Goal: Find specific page/section: Find specific page/section

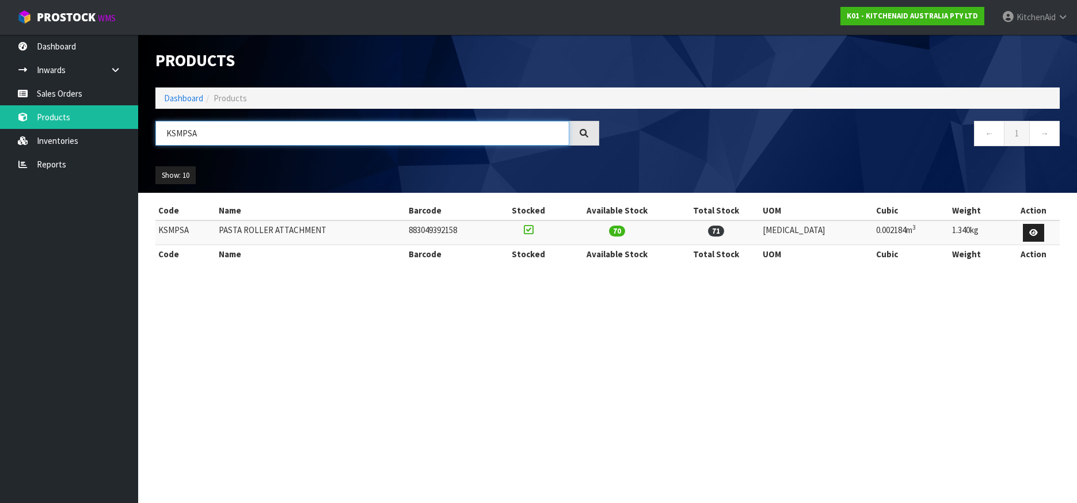
click at [179, 130] on input "KSMPSA" at bounding box center [362, 133] width 414 height 25
paste input "5KSMSI"
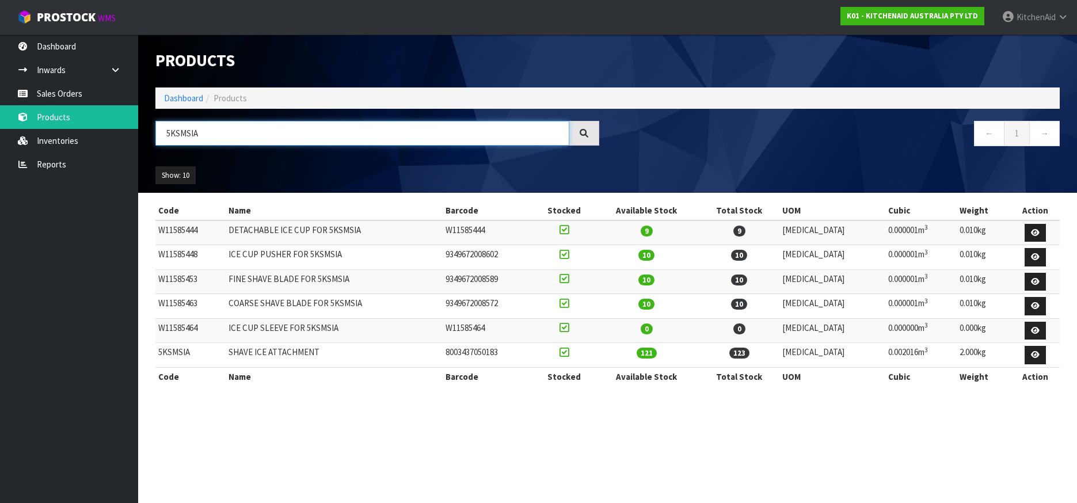
click at [175, 132] on input "5KSMSIA" at bounding box center [362, 133] width 414 height 25
paste input "VS"
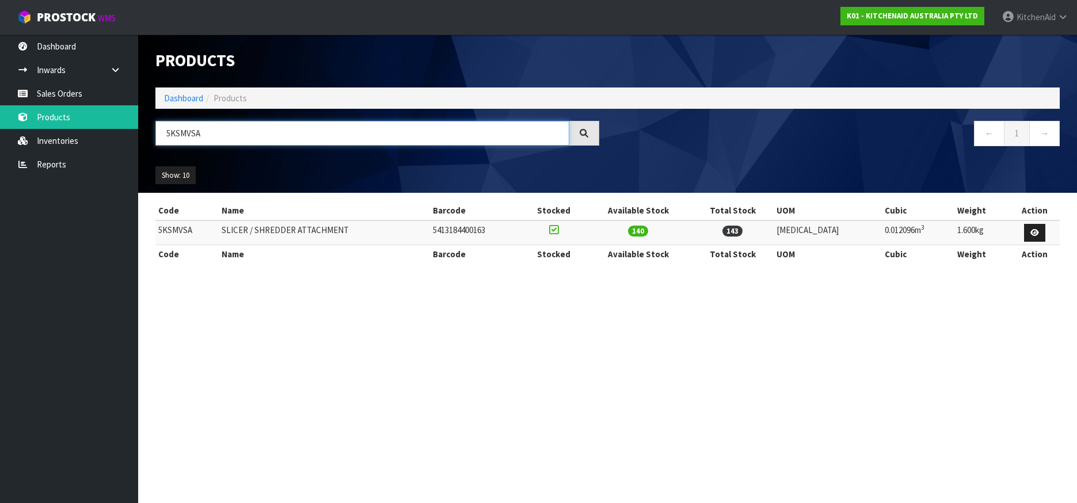
click at [185, 135] on input "5KSMVSA" at bounding box center [362, 133] width 414 height 25
paste input "SC"
click at [177, 133] on input "5KSMSCA" at bounding box center [362, 133] width 414 height 25
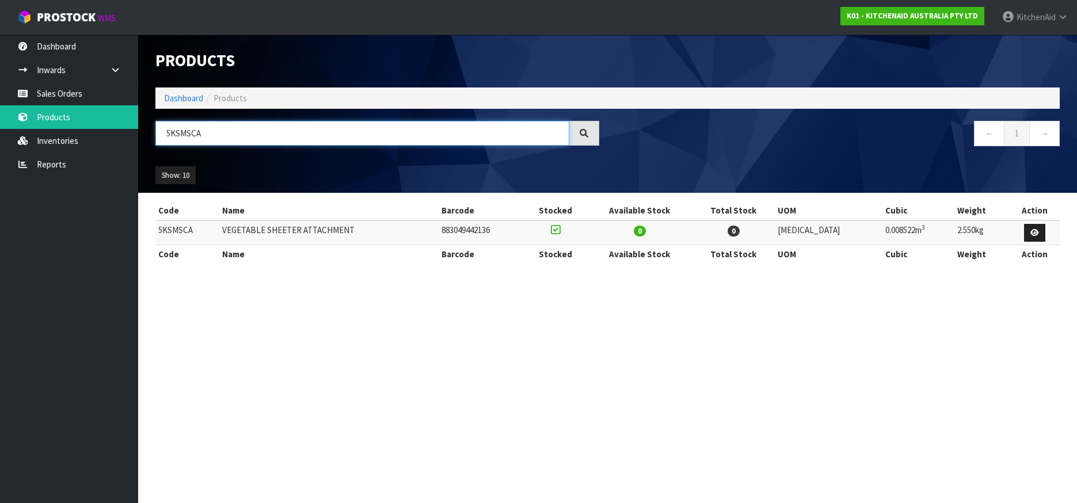
paste input "EK1701APT"
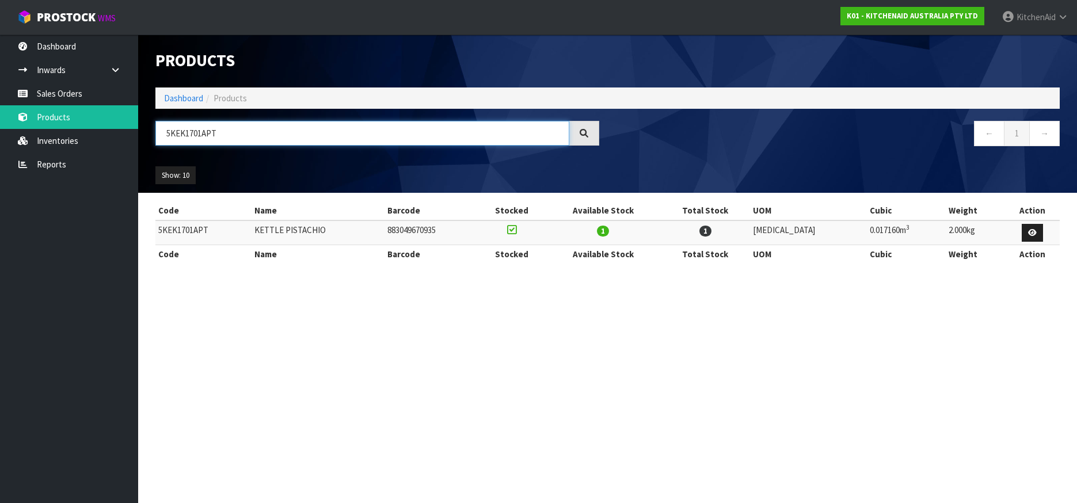
click at [188, 132] on input "5KEK1701APT" at bounding box center [362, 133] width 414 height 25
paste input "MT2109"
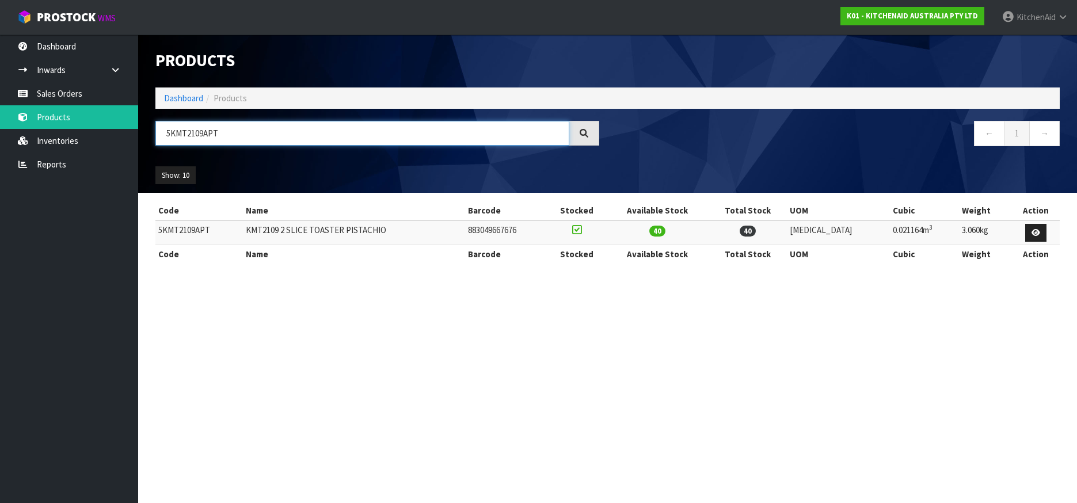
click at [180, 131] on input "5KMT2109APT" at bounding box center [362, 133] width 414 height 25
paste input "4"
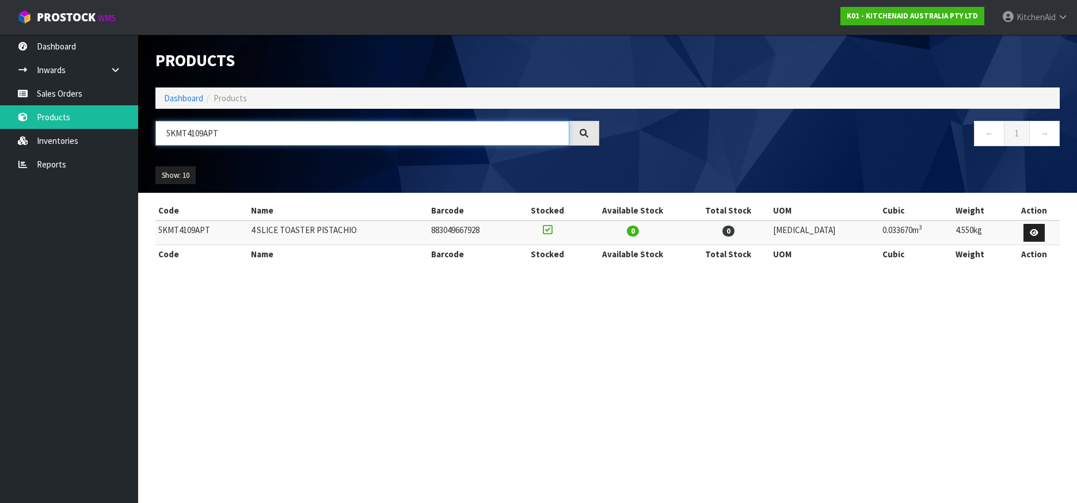
click at [180, 136] on input "5KMT4109APT" at bounding box center [362, 133] width 414 height 25
paste input "SM180WSAE"
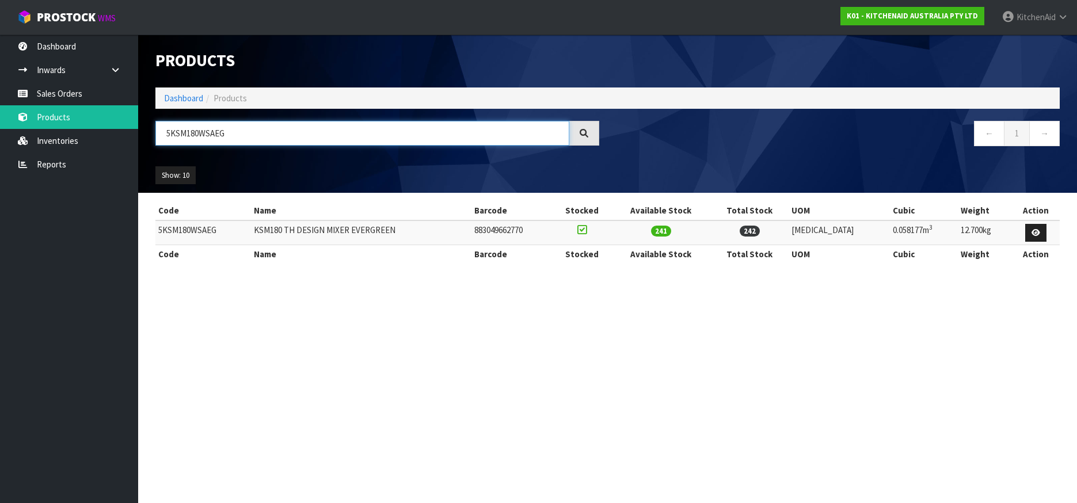
click at [180, 136] on input "5KSM180WSAEG" at bounding box center [362, 133] width 414 height 25
click at [180, 139] on input "5KSM180WSAEG" at bounding box center [362, 133] width 414 height 25
paste input "95PSABT"
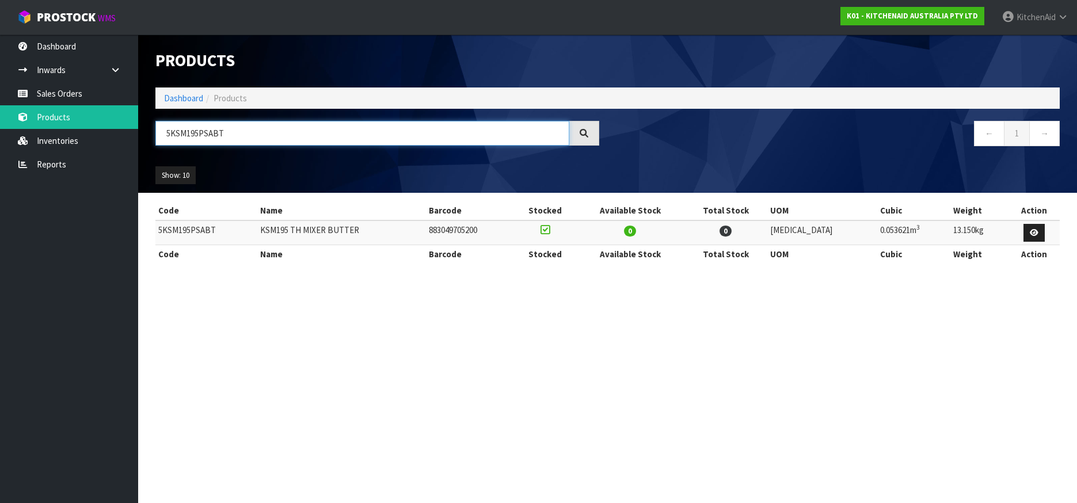
click at [196, 136] on input "5KSM195PSABT" at bounding box center [362, 133] width 414 height 25
paste input "PP"
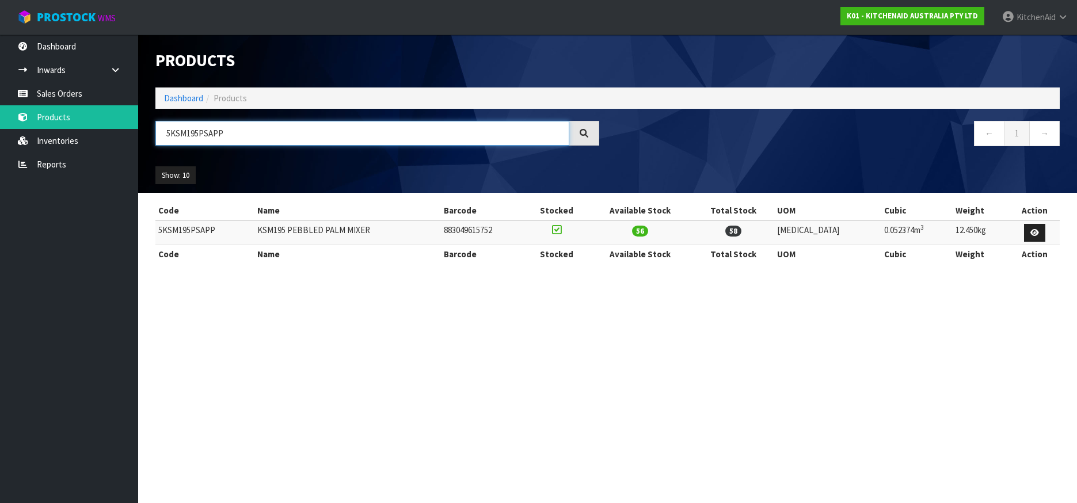
type input "5KSM195PSAPP"
